Goal: Information Seeking & Learning: Learn about a topic

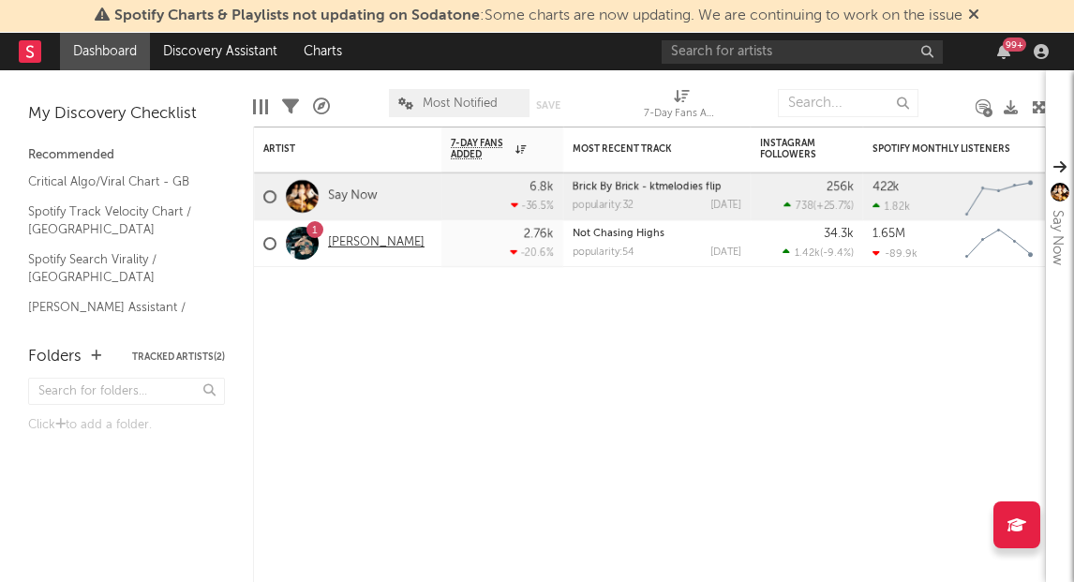
click at [334, 242] on link "[PERSON_NAME]" at bounding box center [376, 243] width 96 height 16
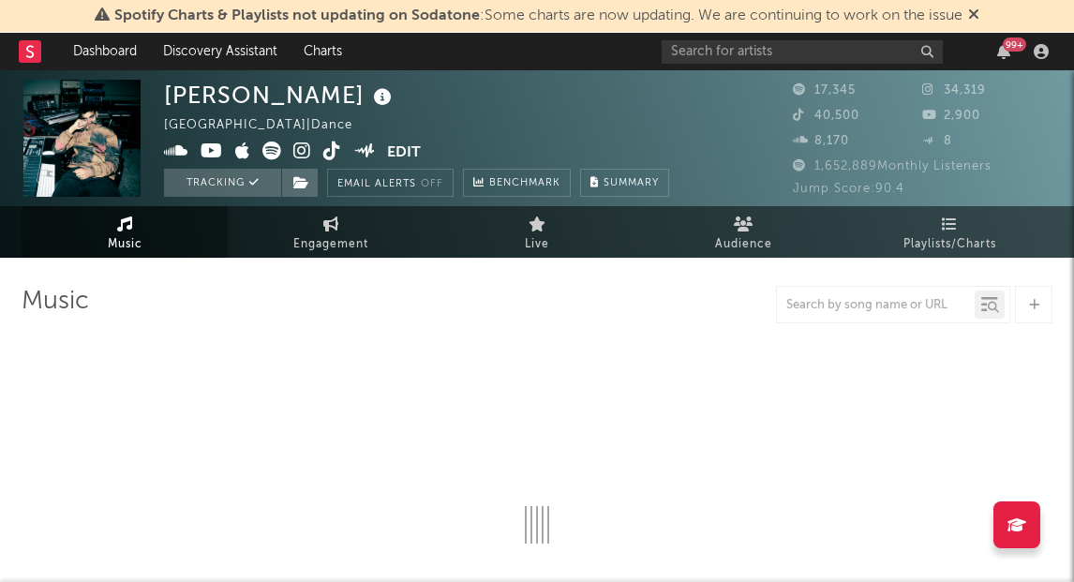
select select "6m"
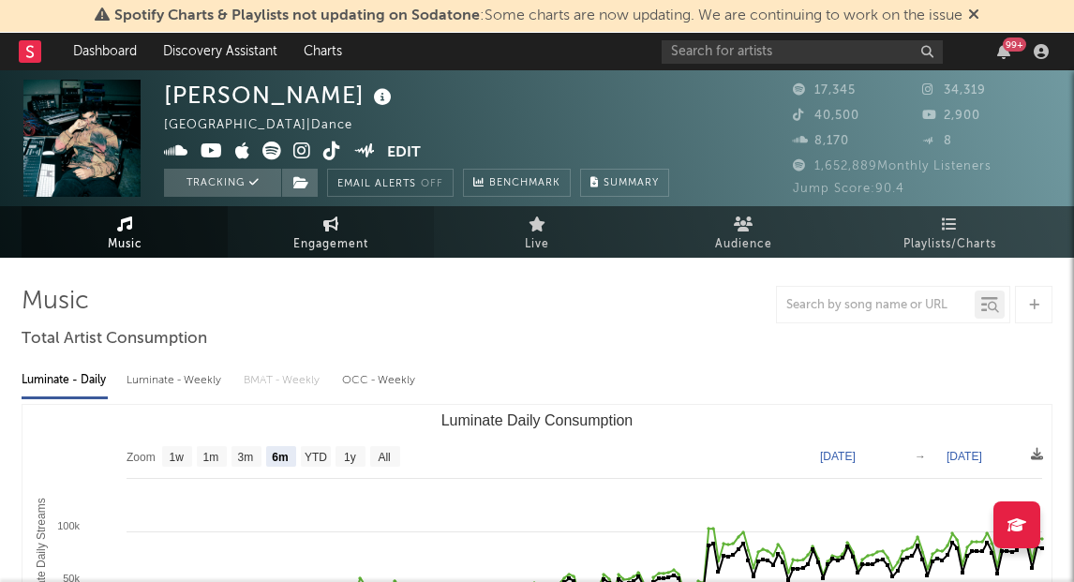
click at [369, 232] on link "Engagement" at bounding box center [331, 232] width 206 height 52
select select "1w"
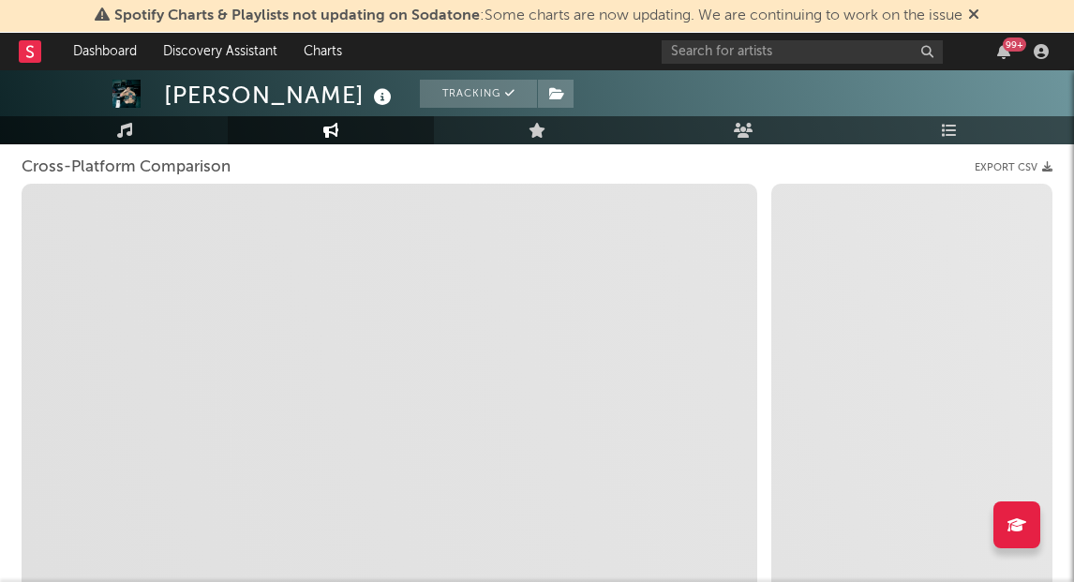
scroll to position [173, 0]
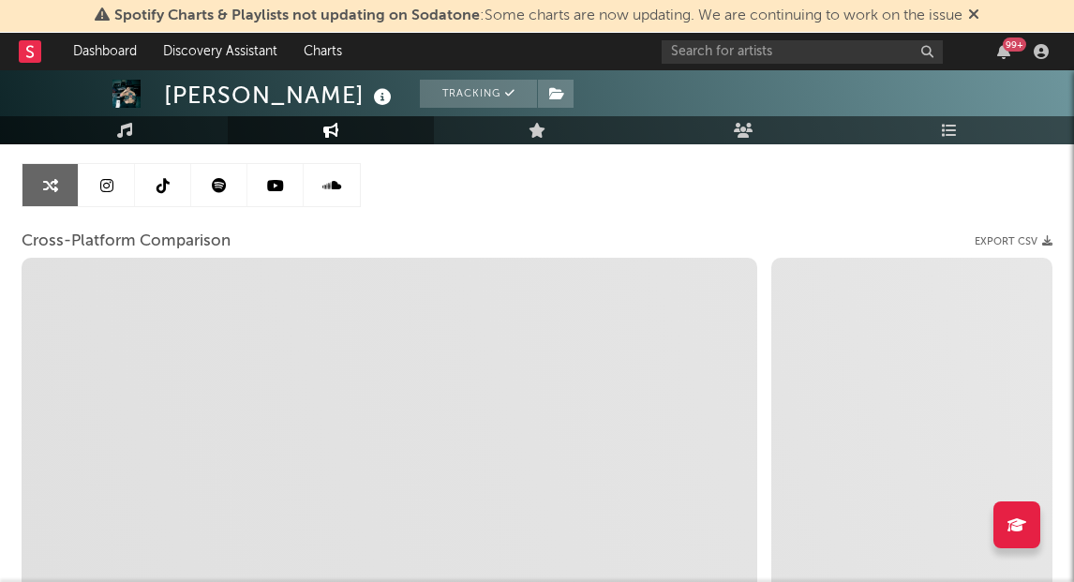
click at [114, 195] on link at bounding box center [107, 185] width 56 height 42
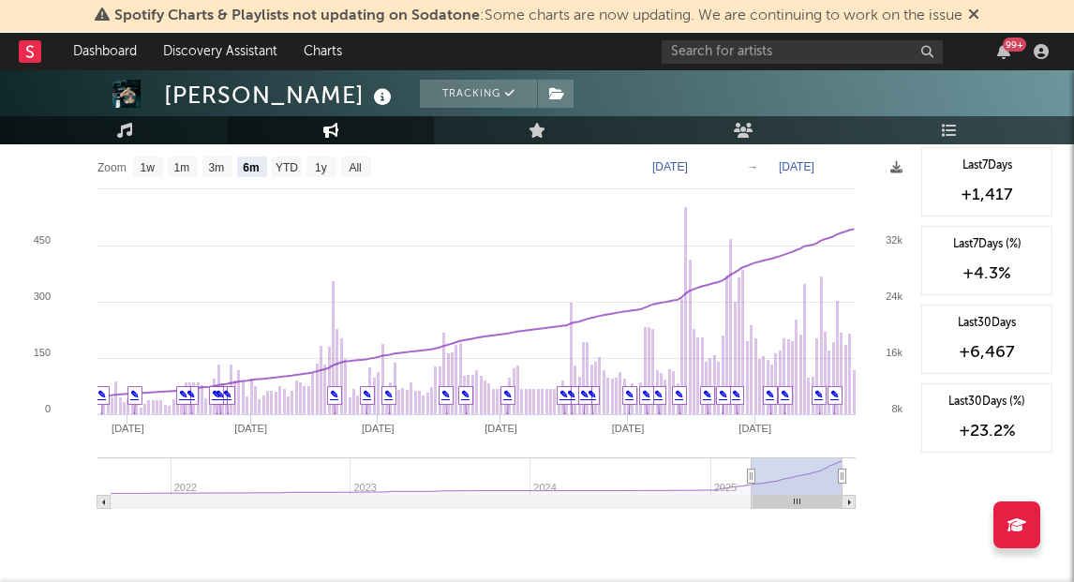
scroll to position [2109, 0]
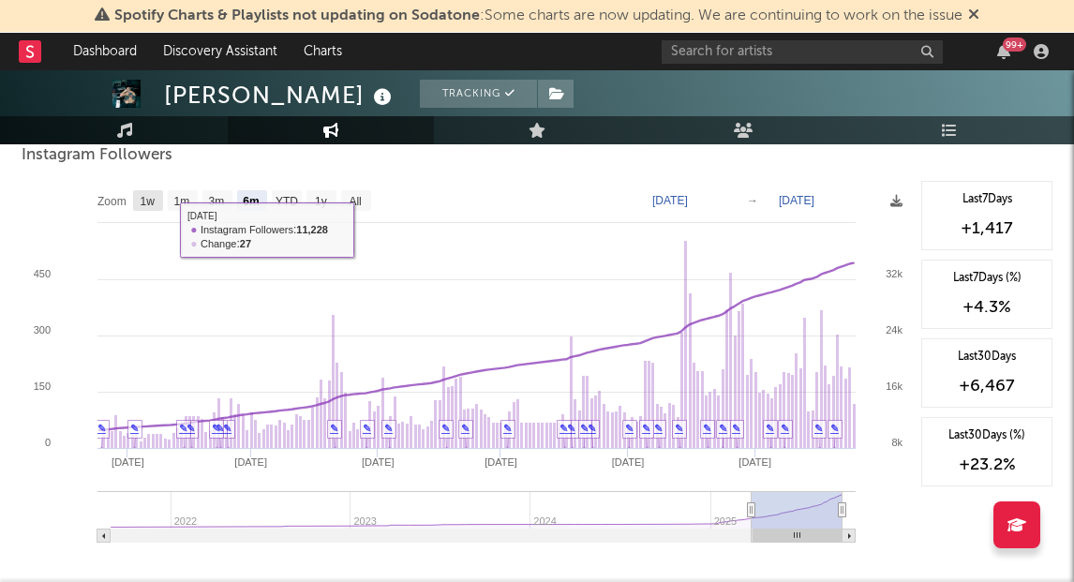
click at [150, 197] on text "1w" at bounding box center [148, 201] width 15 height 13
select select "1w"
type input "[DATE]"
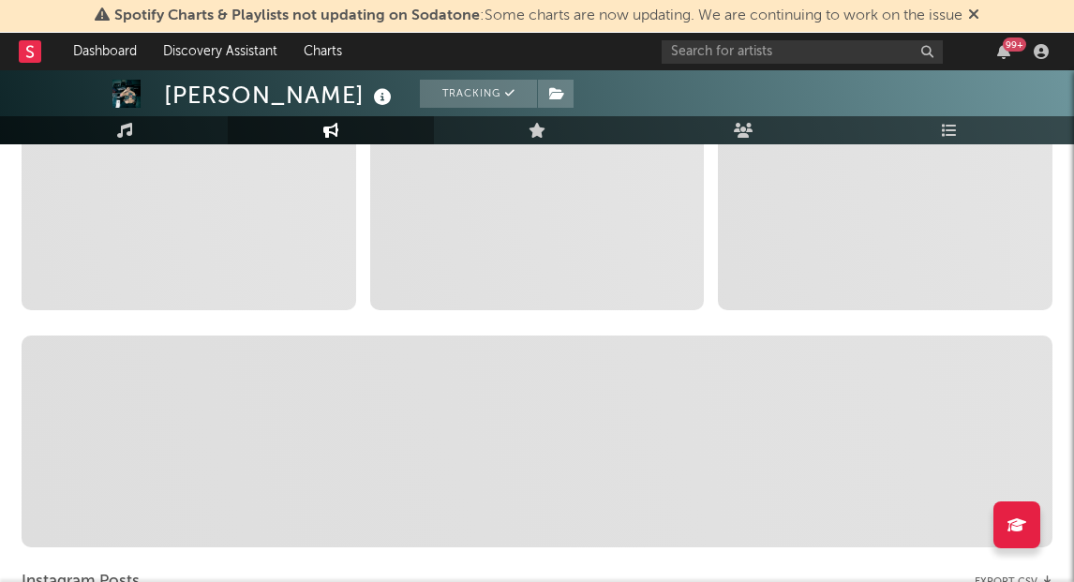
scroll to position [0, 0]
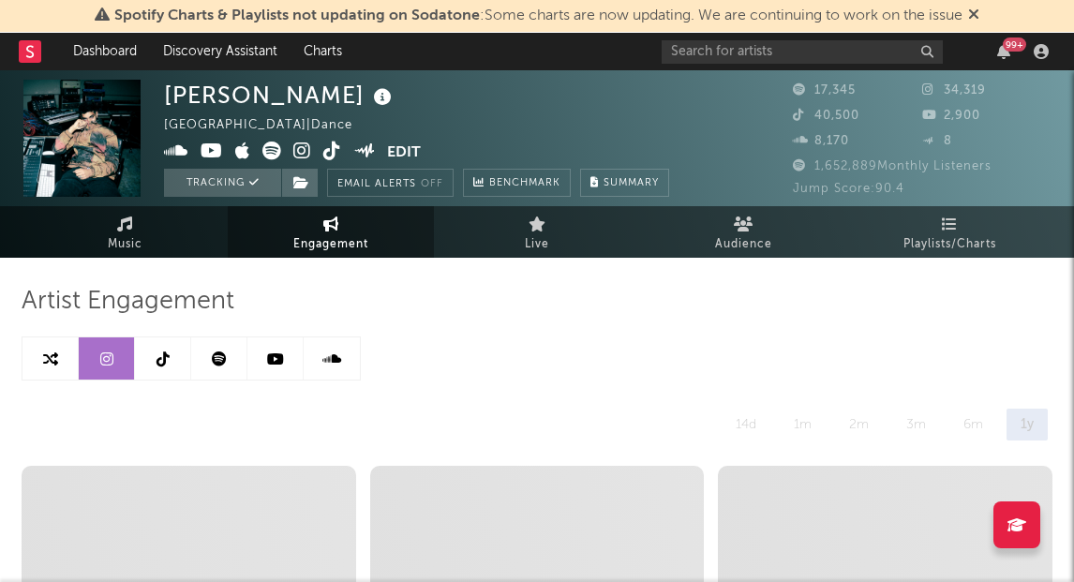
click at [154, 358] on link at bounding box center [163, 358] width 56 height 42
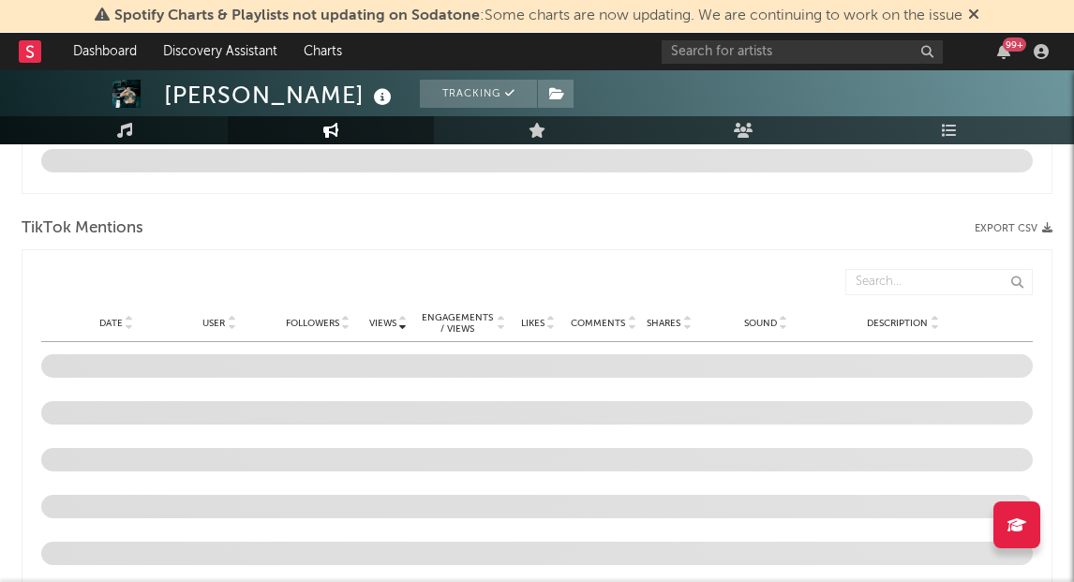
select select "6m"
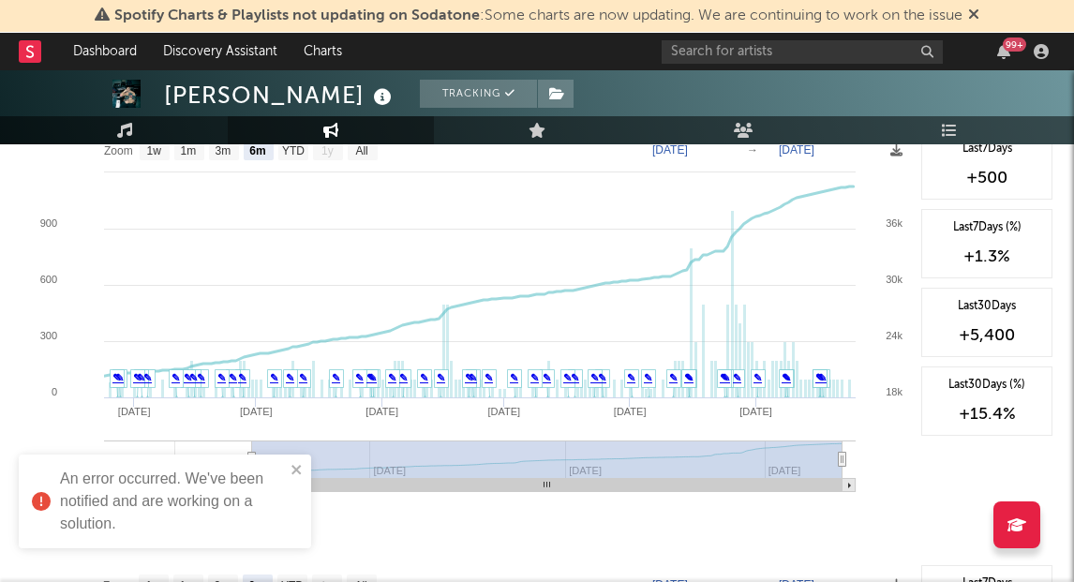
scroll to position [1847, 0]
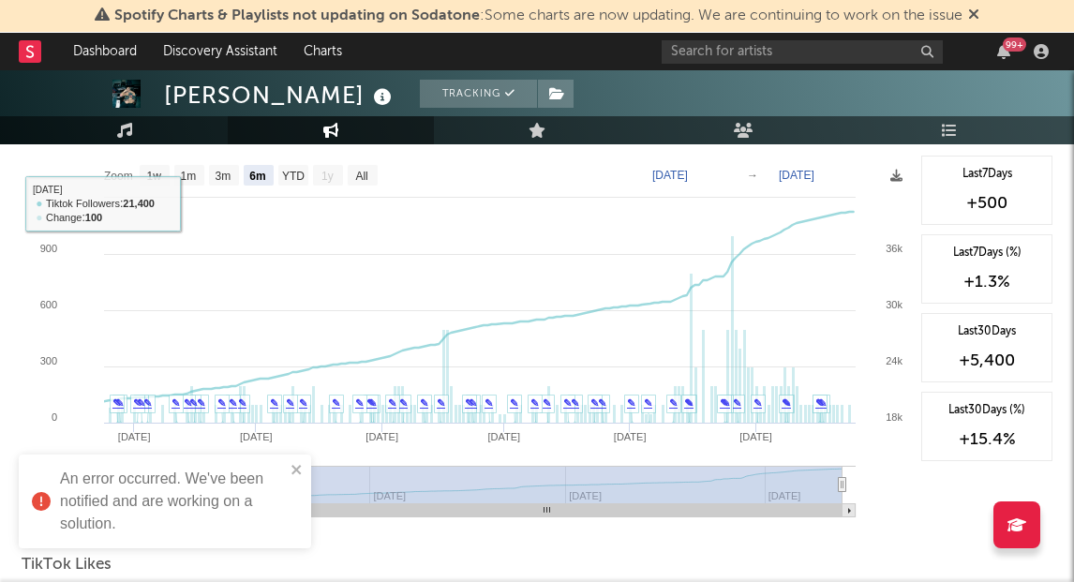
click at [171, 182] on rect at bounding box center [467, 343] width 890 height 375
click at [151, 178] on text "1w" at bounding box center [154, 176] width 15 height 13
select select "1w"
type input "[DATE]"
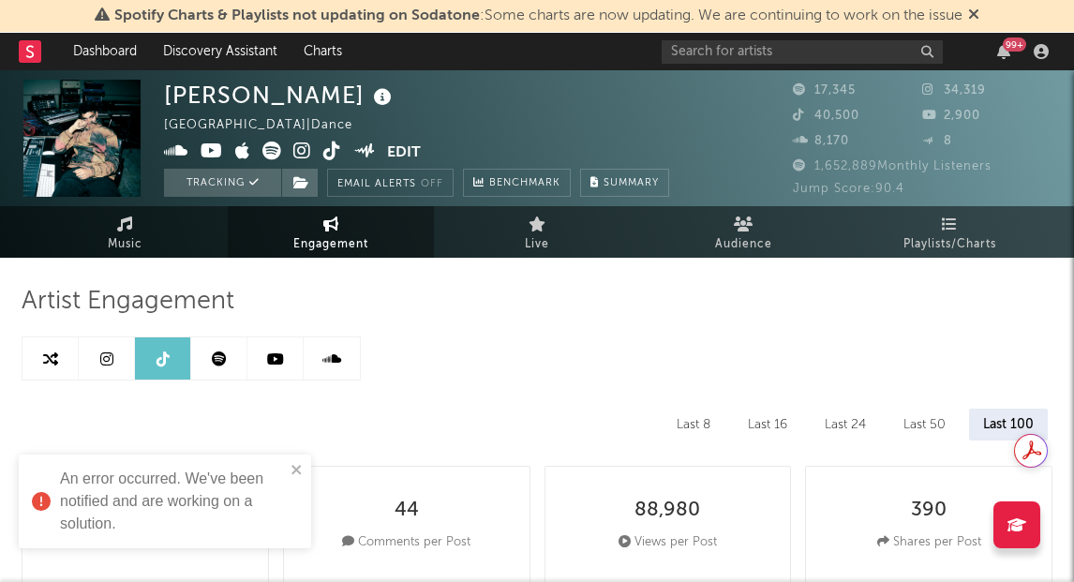
scroll to position [0, 0]
click at [276, 368] on link at bounding box center [275, 358] width 56 height 42
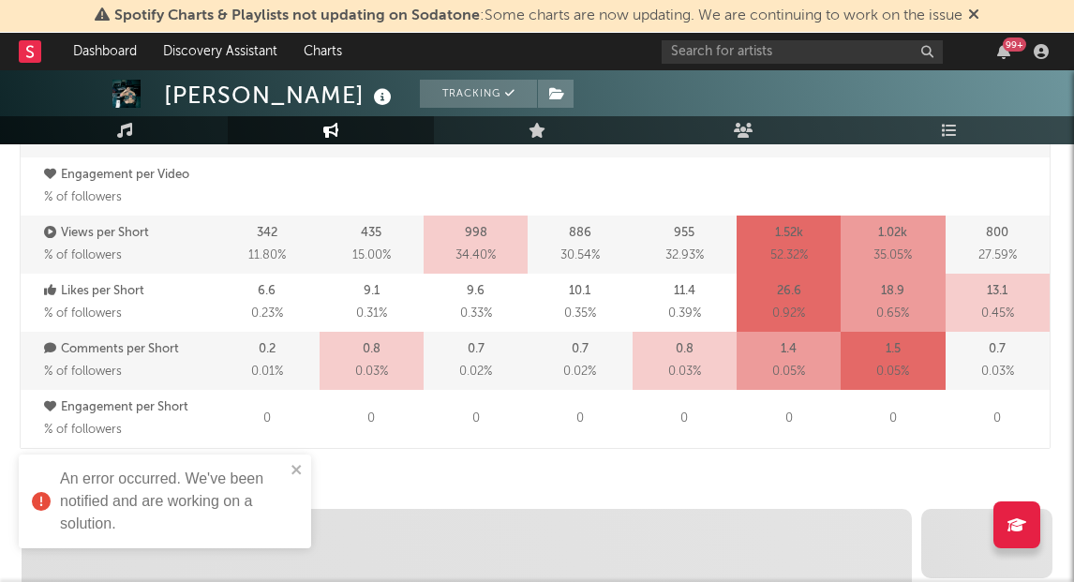
select select "6m"
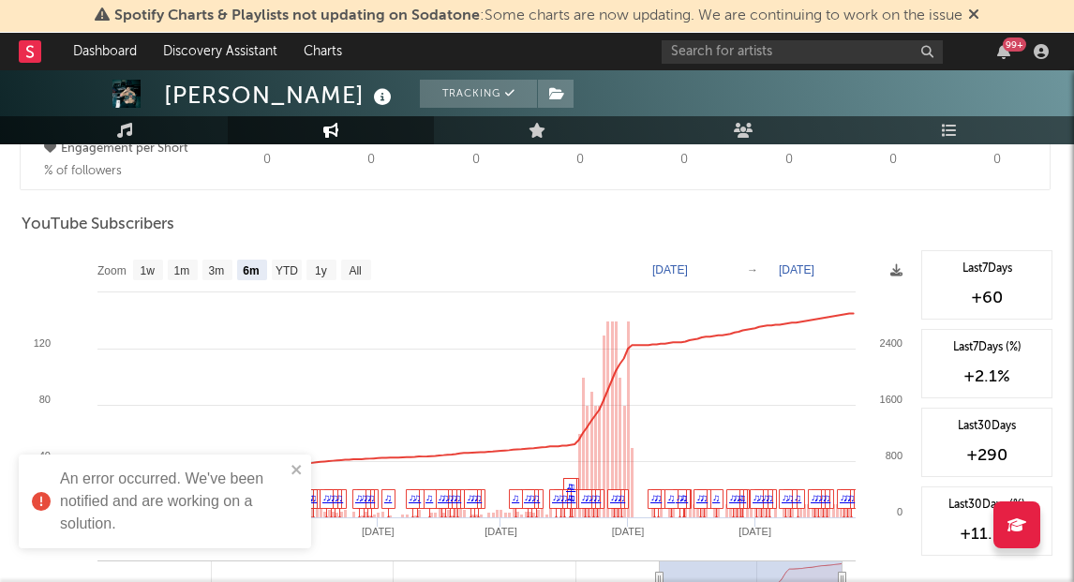
scroll to position [1491, 0]
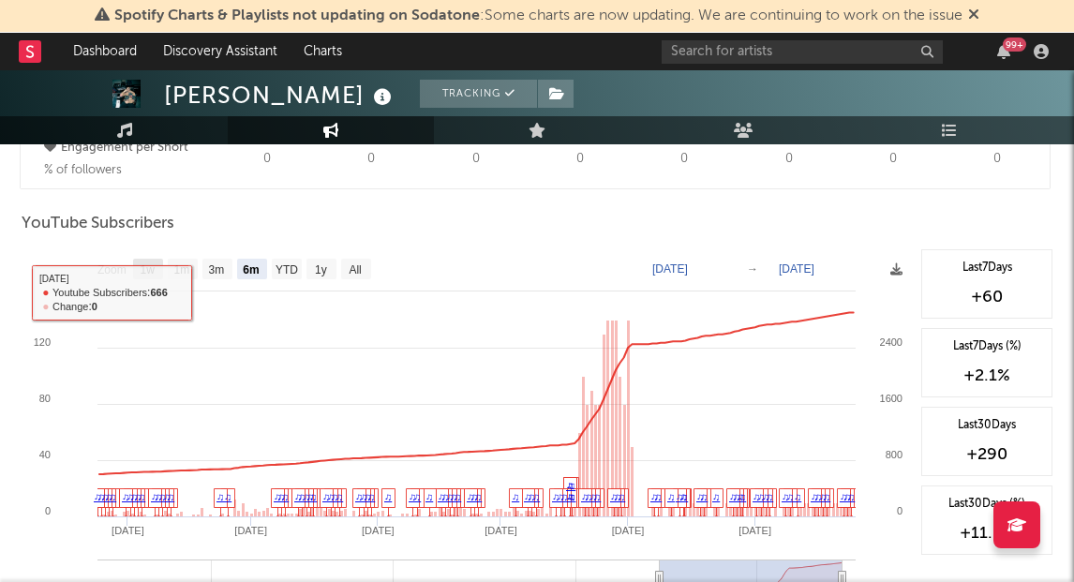
click at [141, 268] on text "1w" at bounding box center [148, 269] width 15 height 13
select select "1w"
type input "[DATE]"
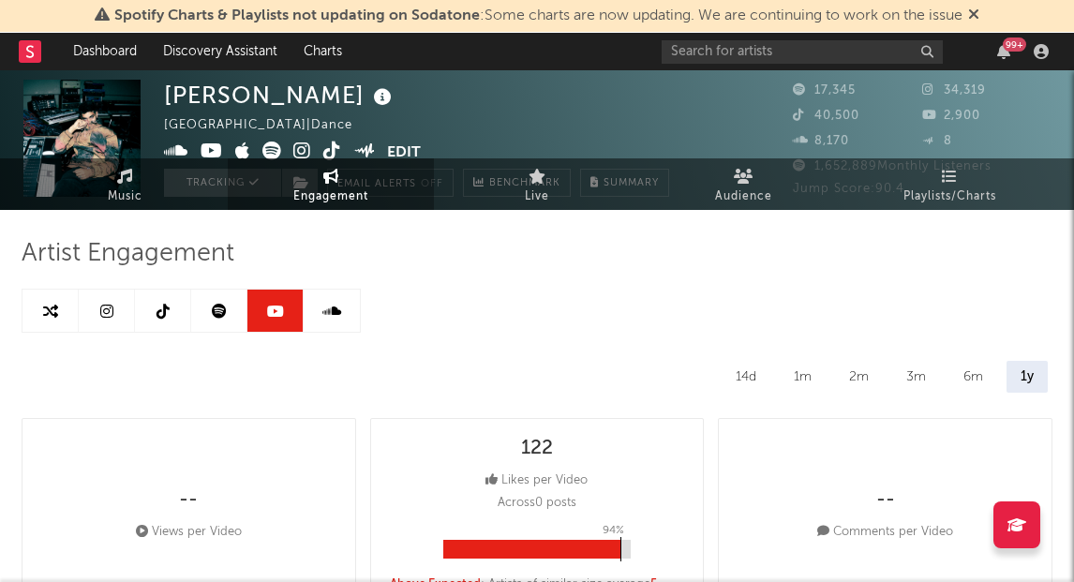
scroll to position [65, 0]
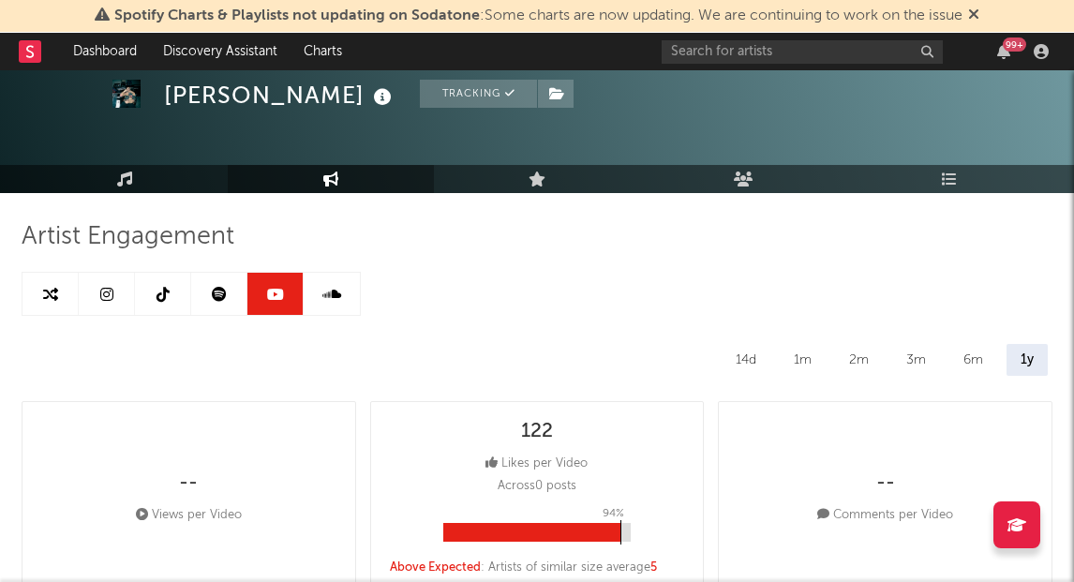
click at [226, 297] on link at bounding box center [219, 294] width 56 height 42
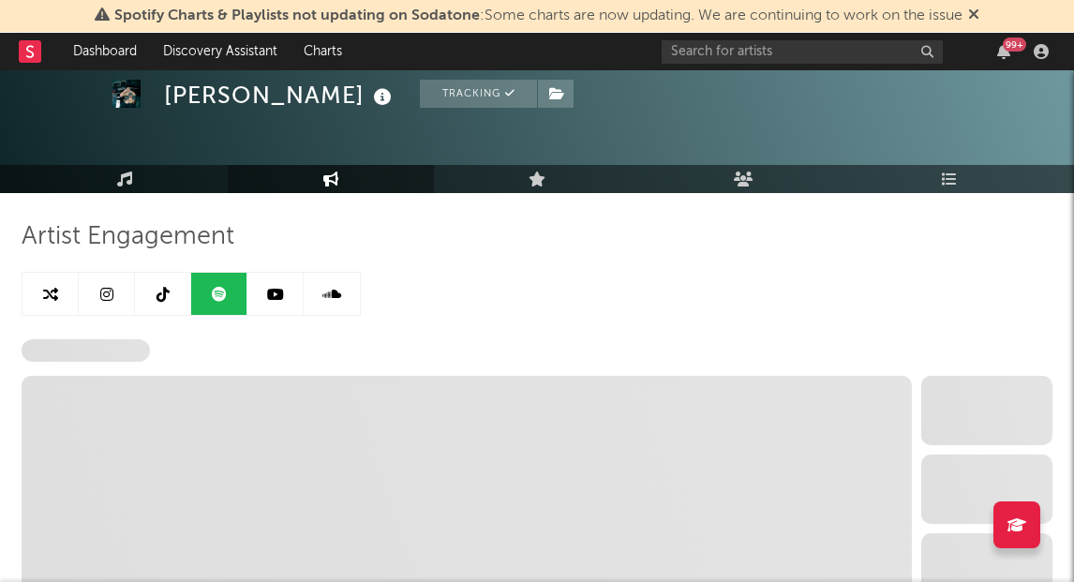
select select "6m"
select select "1w"
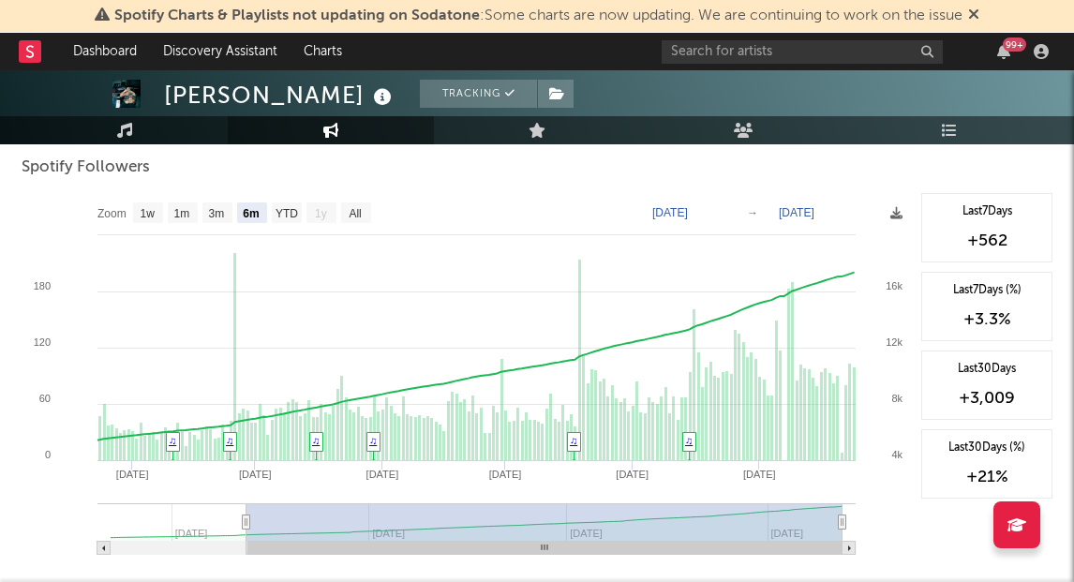
scroll to position [234, 0]
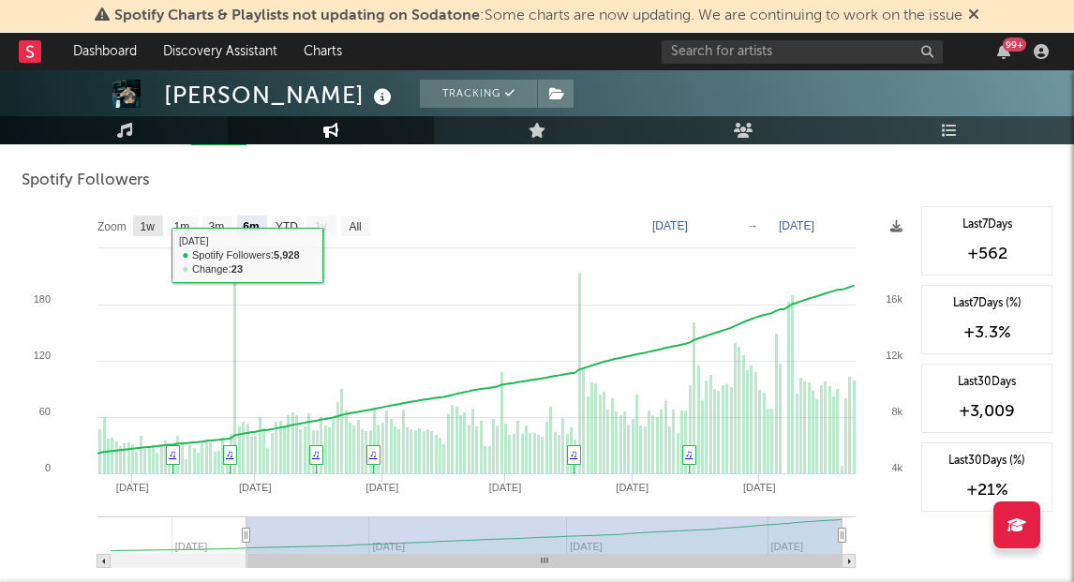
click at [147, 227] on text "1w" at bounding box center [148, 226] width 15 height 13
select select "1w"
type input "[DATE]"
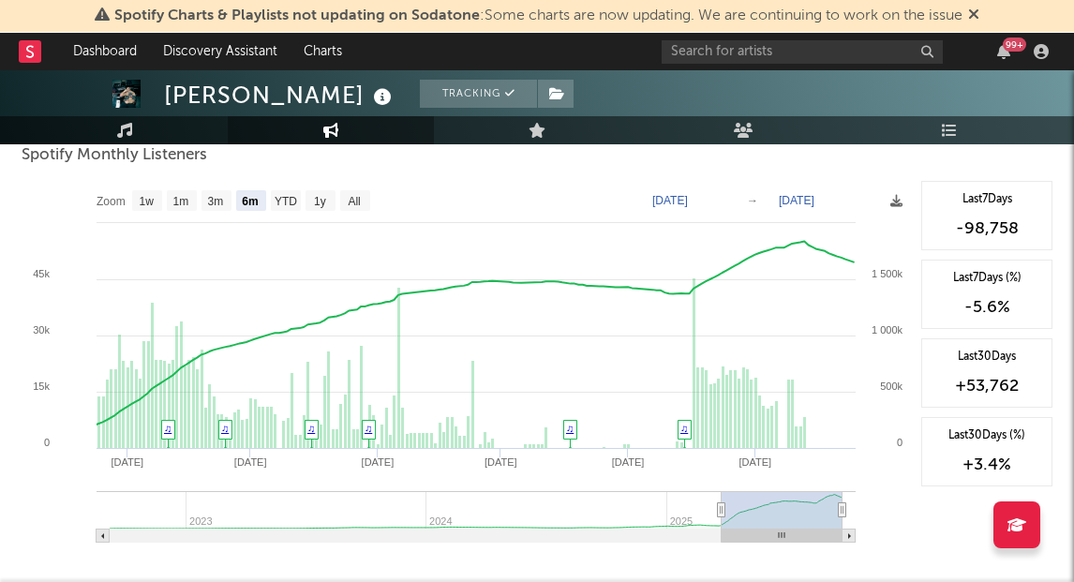
scroll to position [613, 0]
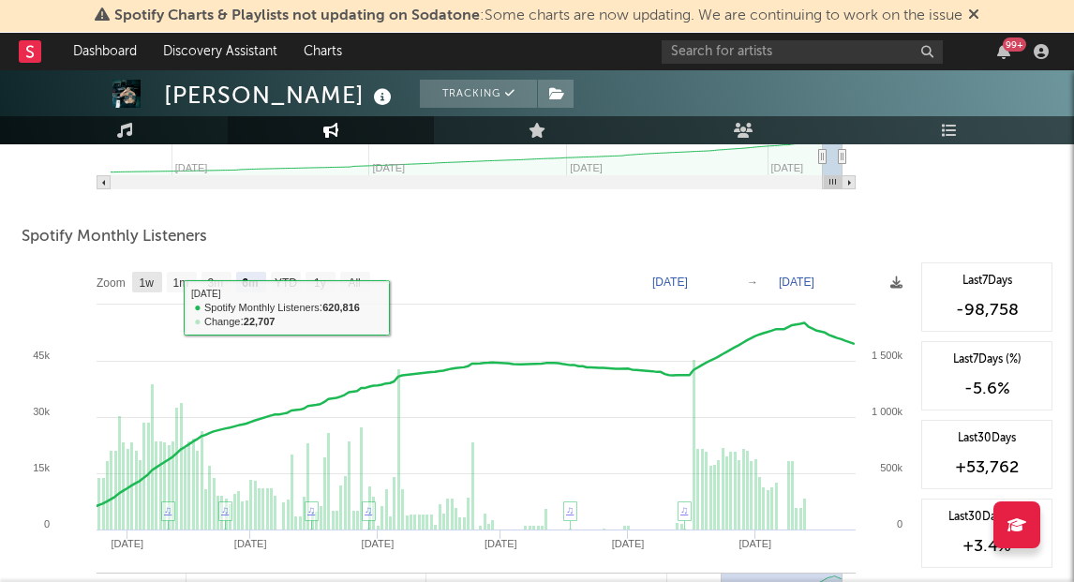
click at [134, 271] on rect at bounding box center [467, 449] width 890 height 375
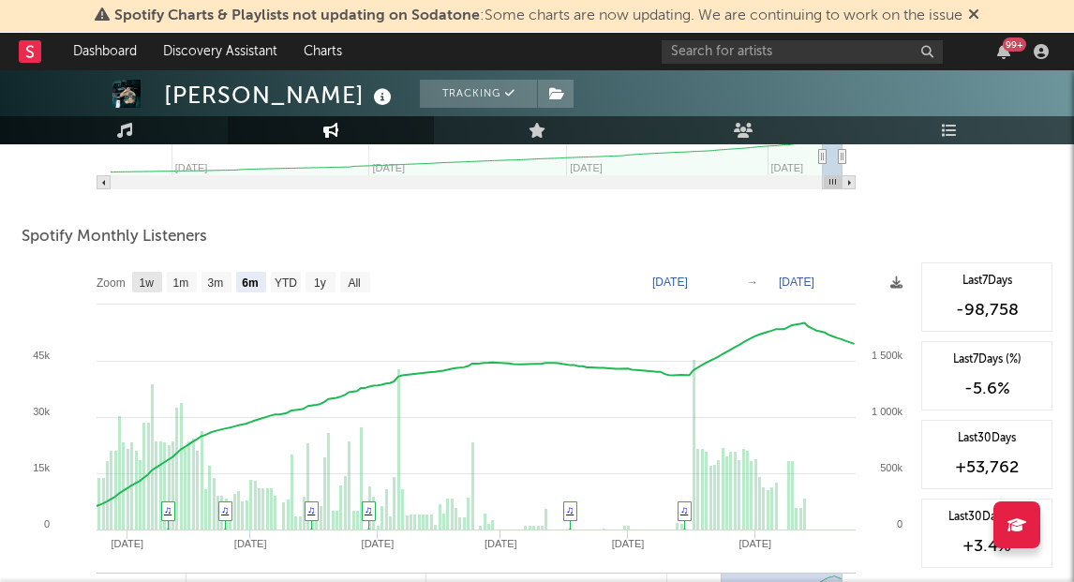
click at [140, 277] on text "1w" at bounding box center [147, 282] width 15 height 13
select select "1w"
type input "[DATE]"
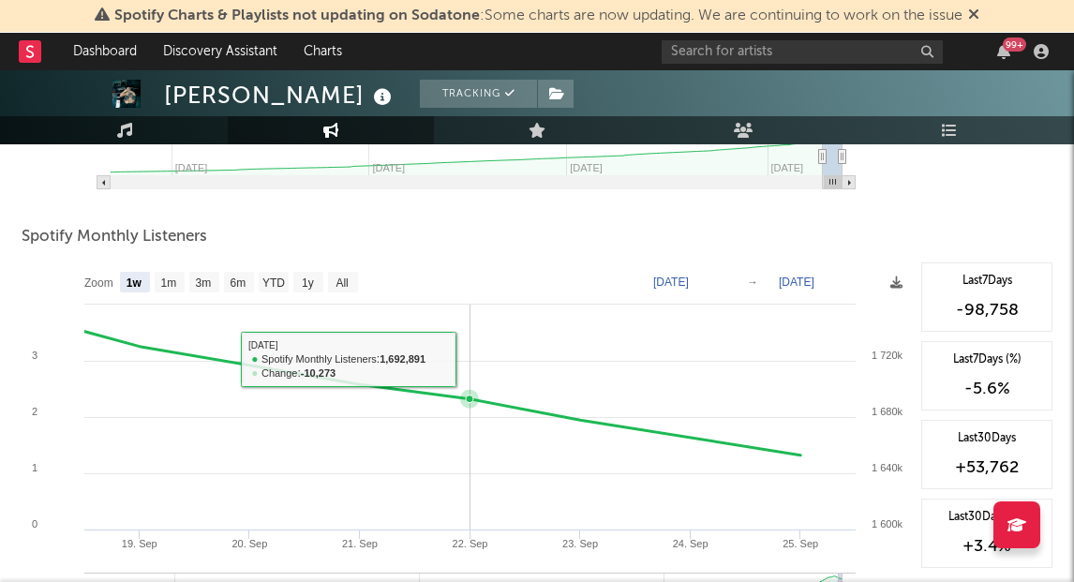
scroll to position [0, 0]
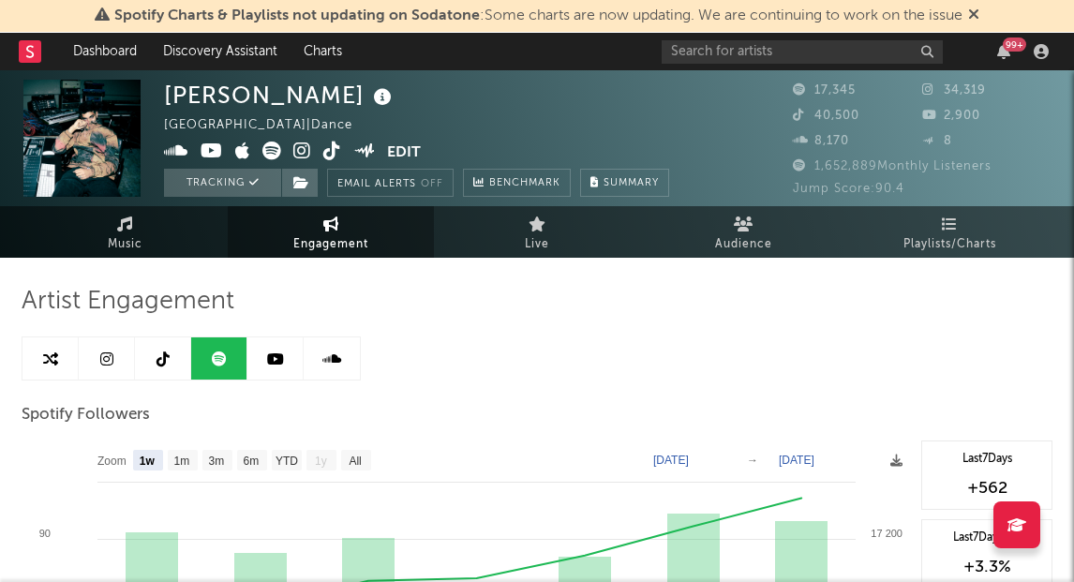
click at [359, 360] on link at bounding box center [332, 358] width 56 height 42
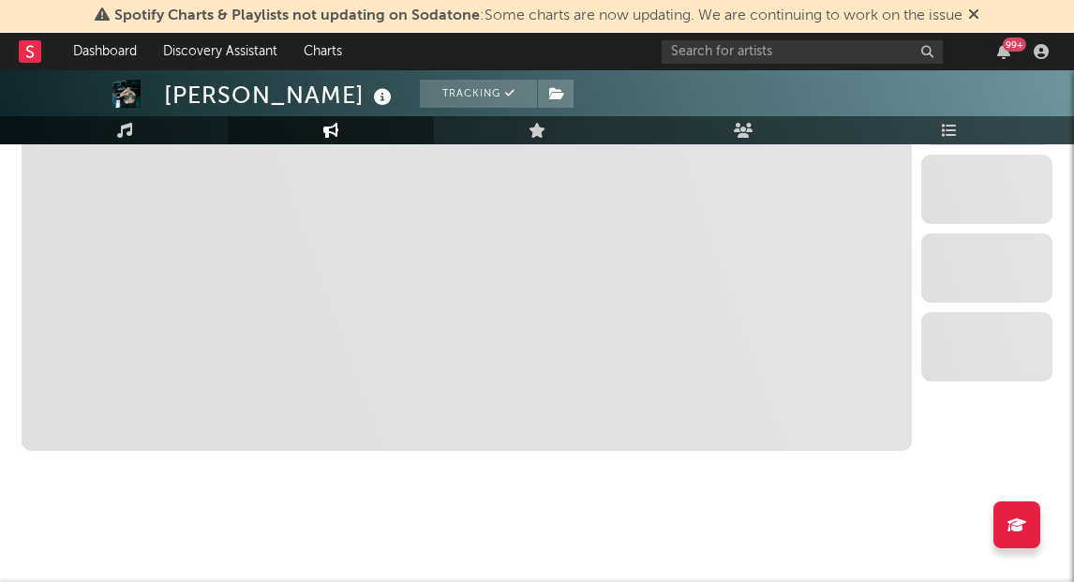
select select "6m"
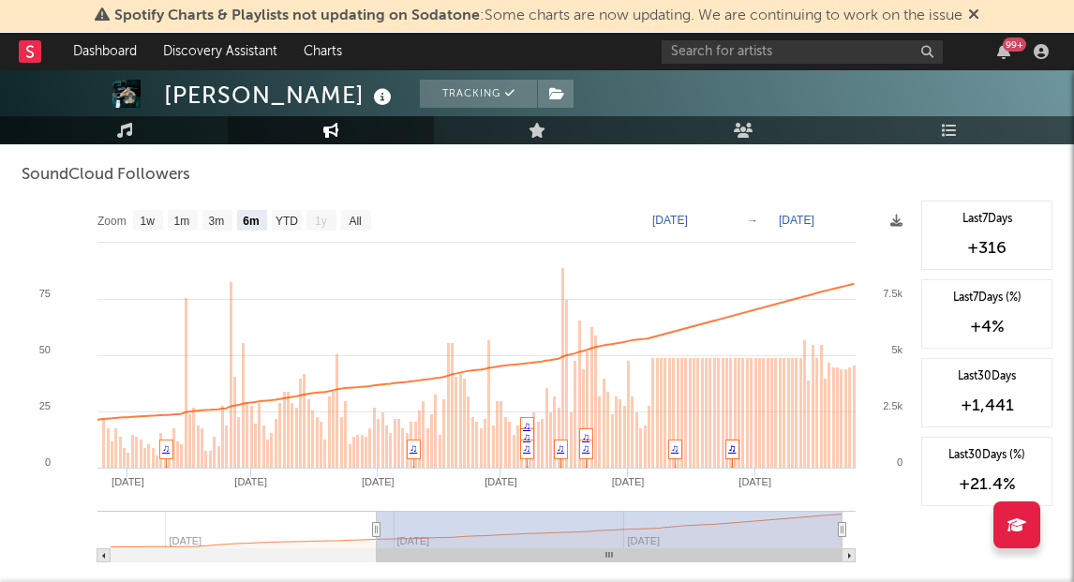
scroll to position [1125, 0]
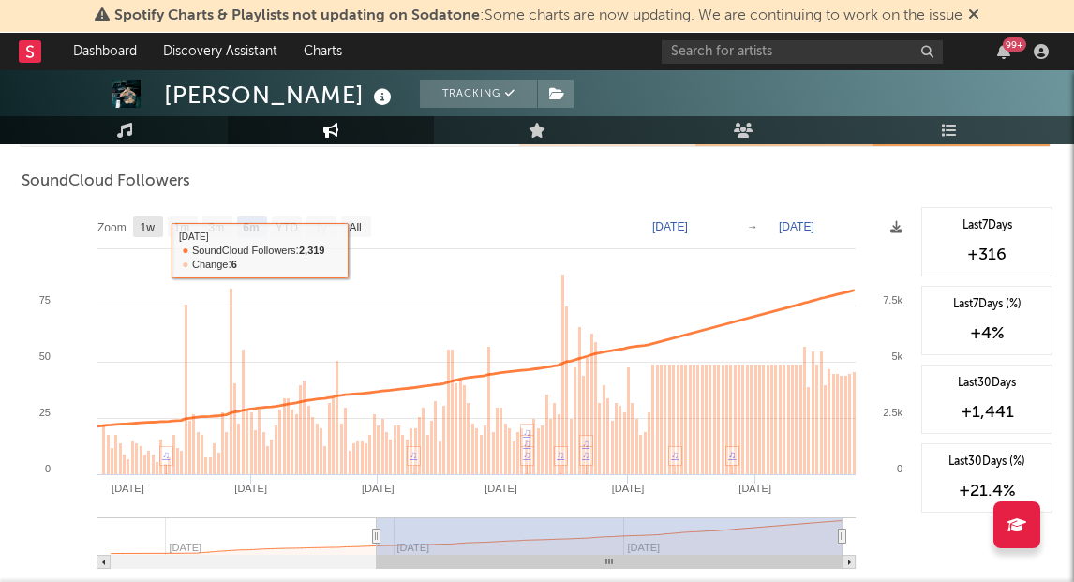
click at [147, 225] on text "1w" at bounding box center [148, 227] width 15 height 13
select select "1w"
type input "[DATE]"
